Goal: Navigation & Orientation: Find specific page/section

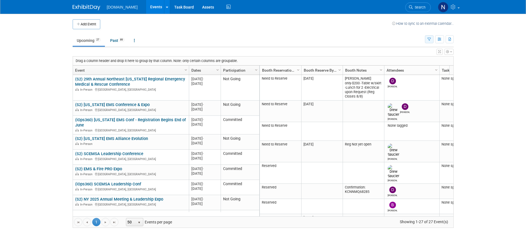
click at [428, 38] on icon "button" at bounding box center [429, 40] width 4 height 4
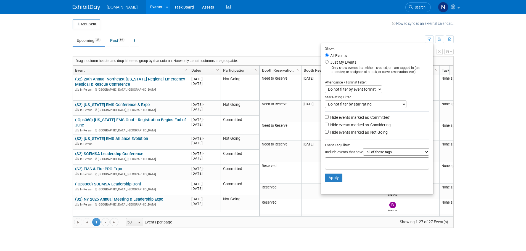
click at [339, 134] on label "Hide events marked as 'Not Going'" at bounding box center [358, 133] width 59 height 6
click at [328, 134] on input "Hide events marked as 'Not Going'" at bounding box center [327, 132] width 4 height 4
checkbox input "true"
click at [335, 177] on button "Apply" at bounding box center [334, 178] width 18 height 8
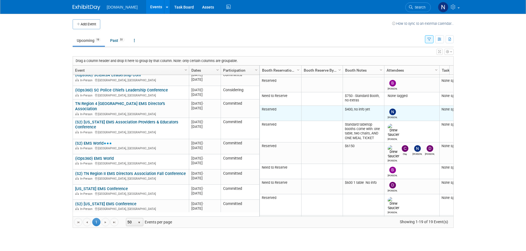
scroll to position [55, 0]
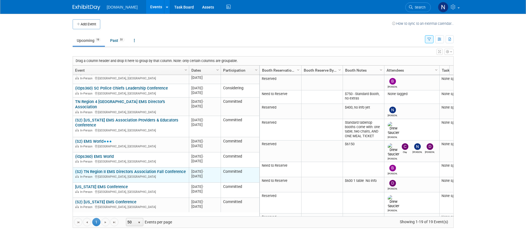
click at [150, 169] on link "(S2) TN Region II EMS Directors Association Fall Conference" at bounding box center [130, 171] width 111 height 5
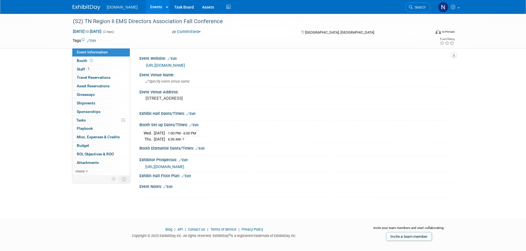
click at [185, 63] on link "[URL][DOMAIN_NAME]" at bounding box center [165, 65] width 39 height 4
click at [113, 63] on link "Booth" at bounding box center [100, 61] width 57 height 8
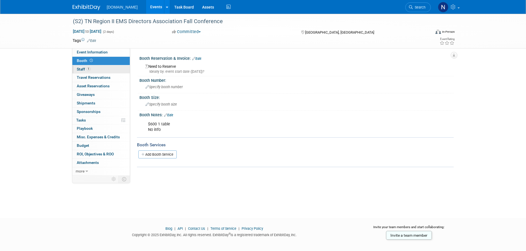
click at [115, 68] on link "1 Staff 1" at bounding box center [100, 69] width 57 height 8
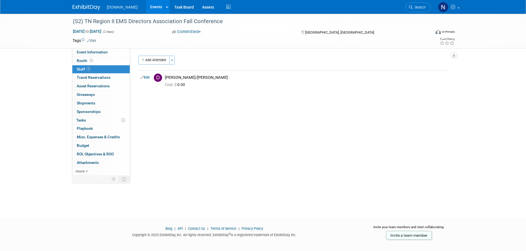
click at [112, 68] on link "1 Staff 1" at bounding box center [100, 69] width 57 height 8
click at [118, 54] on link "Event Information" at bounding box center [100, 52] width 57 height 8
